Goal: Transaction & Acquisition: Purchase product/service

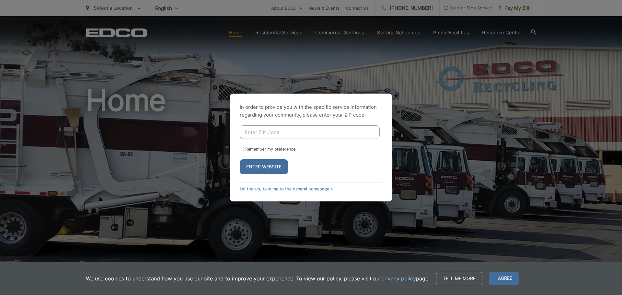
click at [283, 131] on input "Enter ZIP Code" at bounding box center [310, 132] width 140 height 14
type input "92102"
click at [240, 159] on button "Enter Website" at bounding box center [264, 166] width 48 height 15
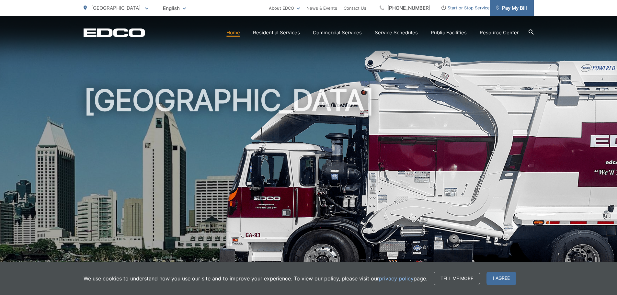
click at [518, 11] on span "Pay My Bill" at bounding box center [512, 8] width 31 height 8
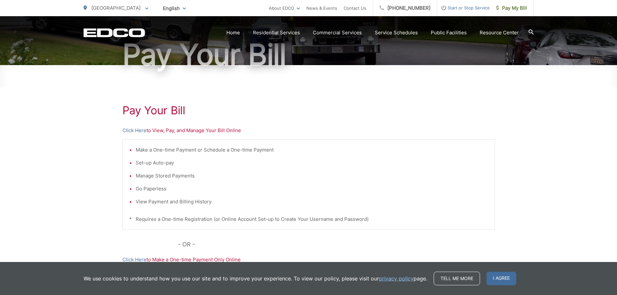
scroll to position [65, 0]
click at [140, 131] on link "Click Here" at bounding box center [135, 130] width 24 height 8
